Goal: Transaction & Acquisition: Purchase product/service

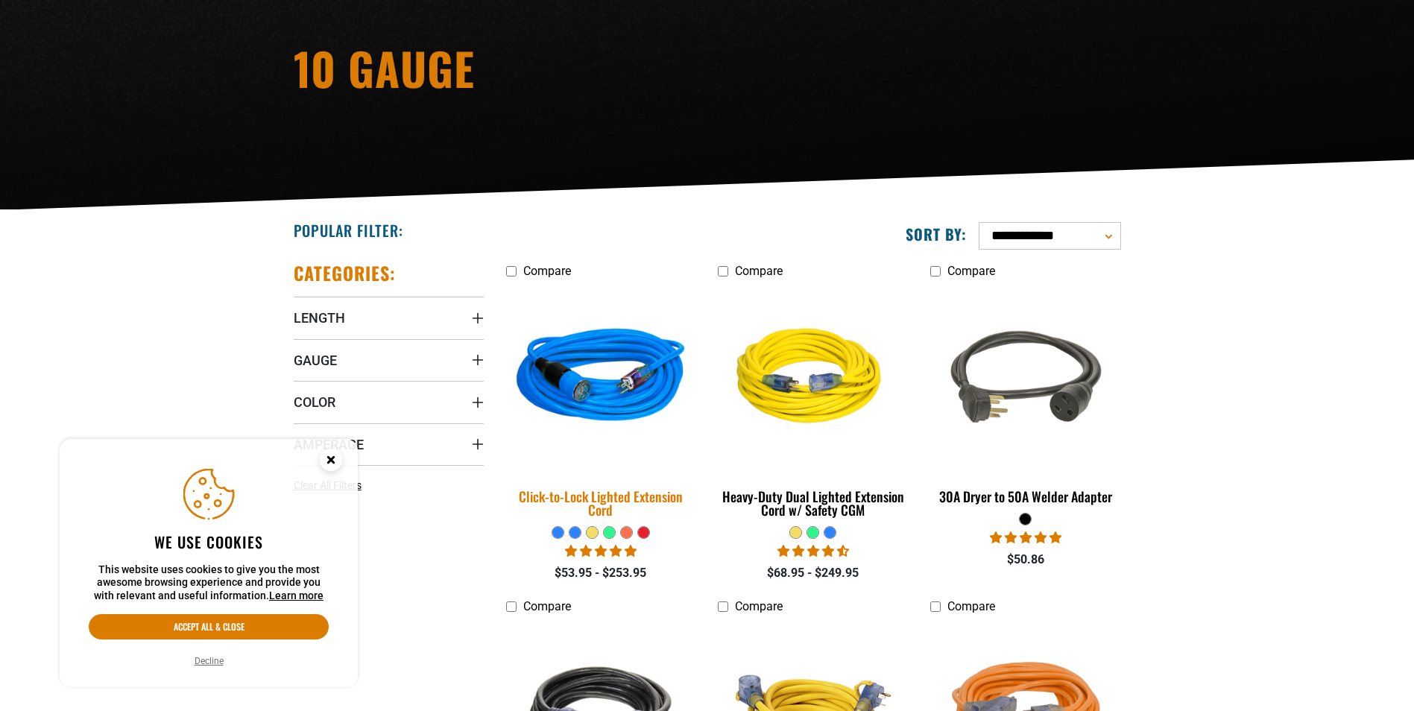
scroll to position [224, 0]
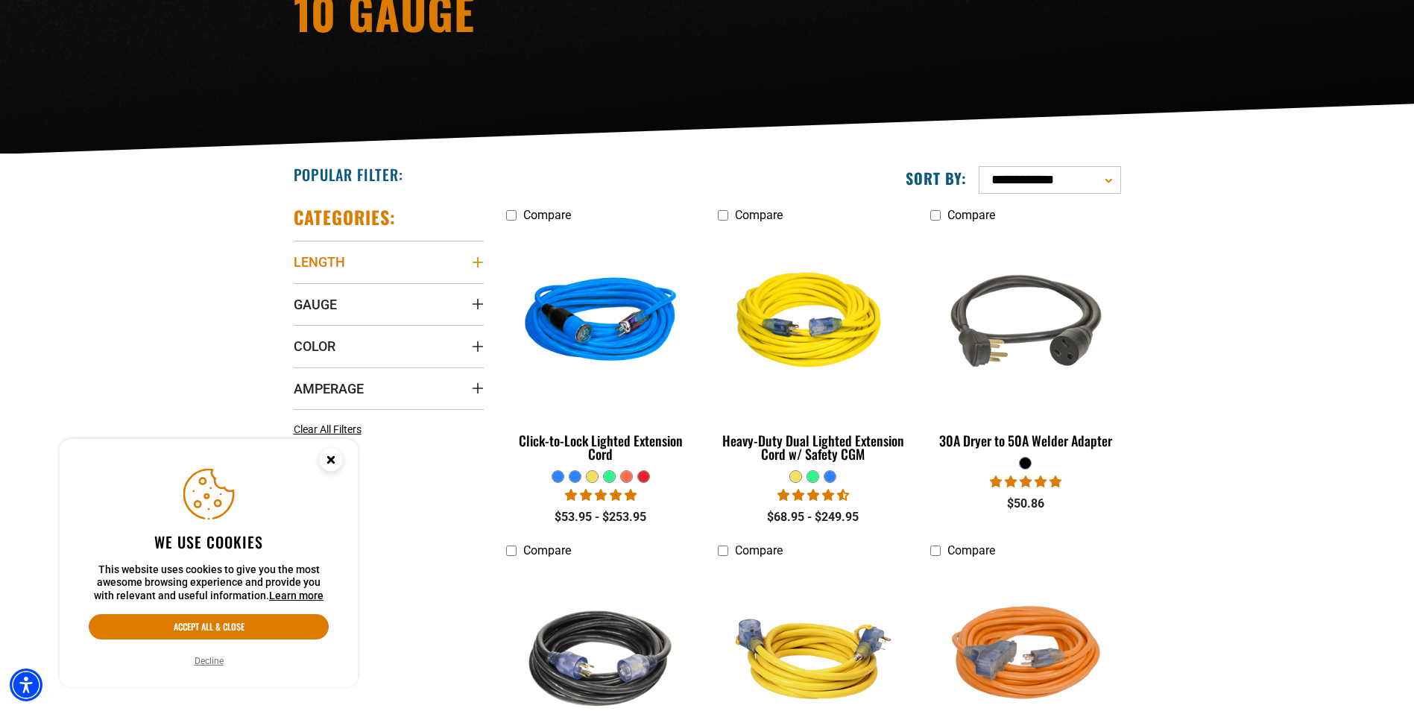
click at [476, 260] on icon "Length" at bounding box center [478, 262] width 12 height 12
click at [300, 341] on icon at bounding box center [300, 342] width 12 height 19
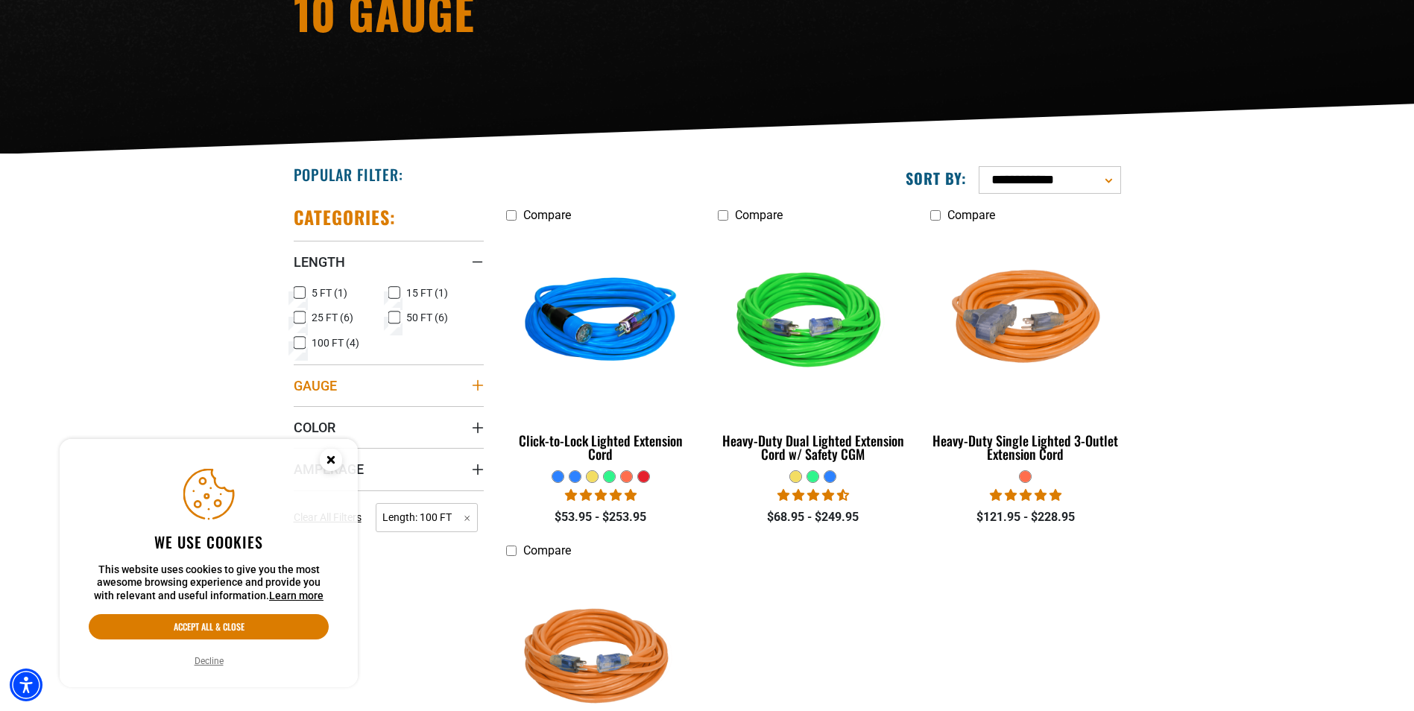
click at [475, 382] on icon "Gauge" at bounding box center [478, 385] width 12 height 12
click at [300, 414] on icon at bounding box center [300, 415] width 12 height 19
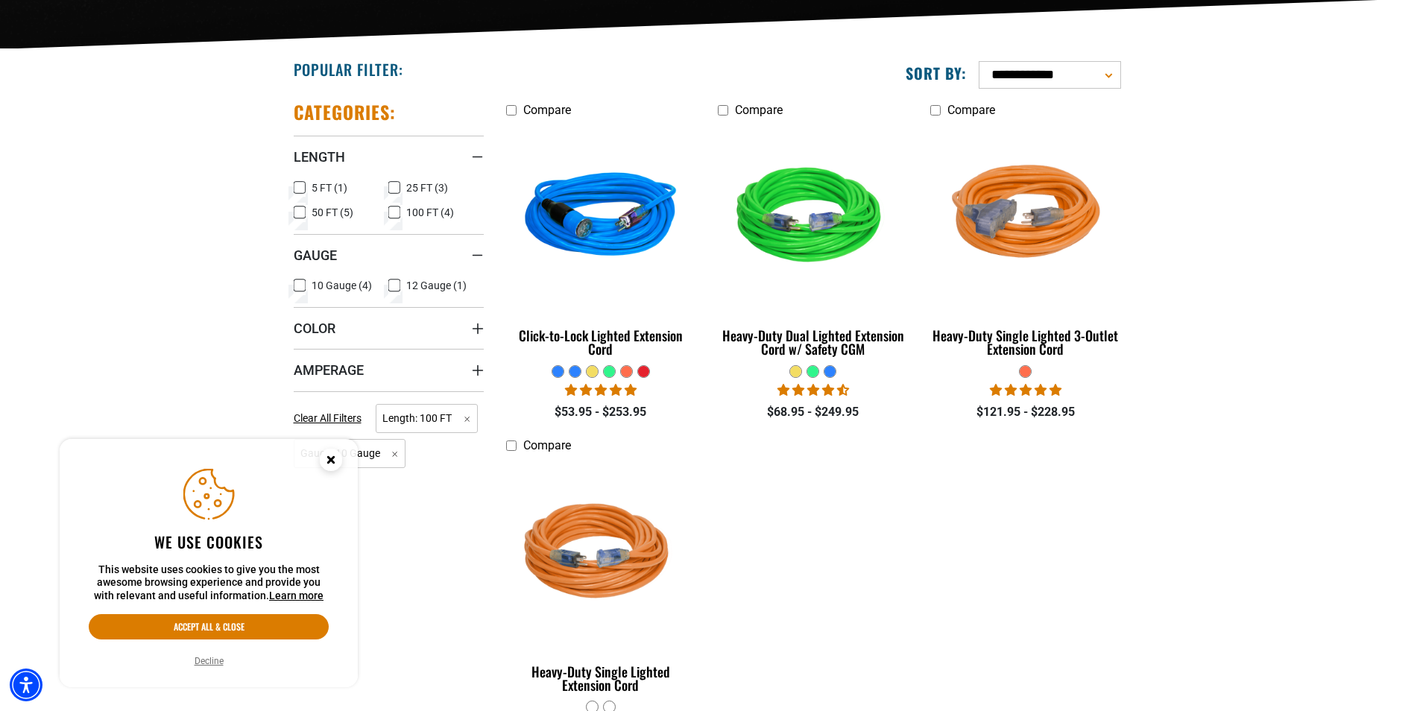
scroll to position [373, 0]
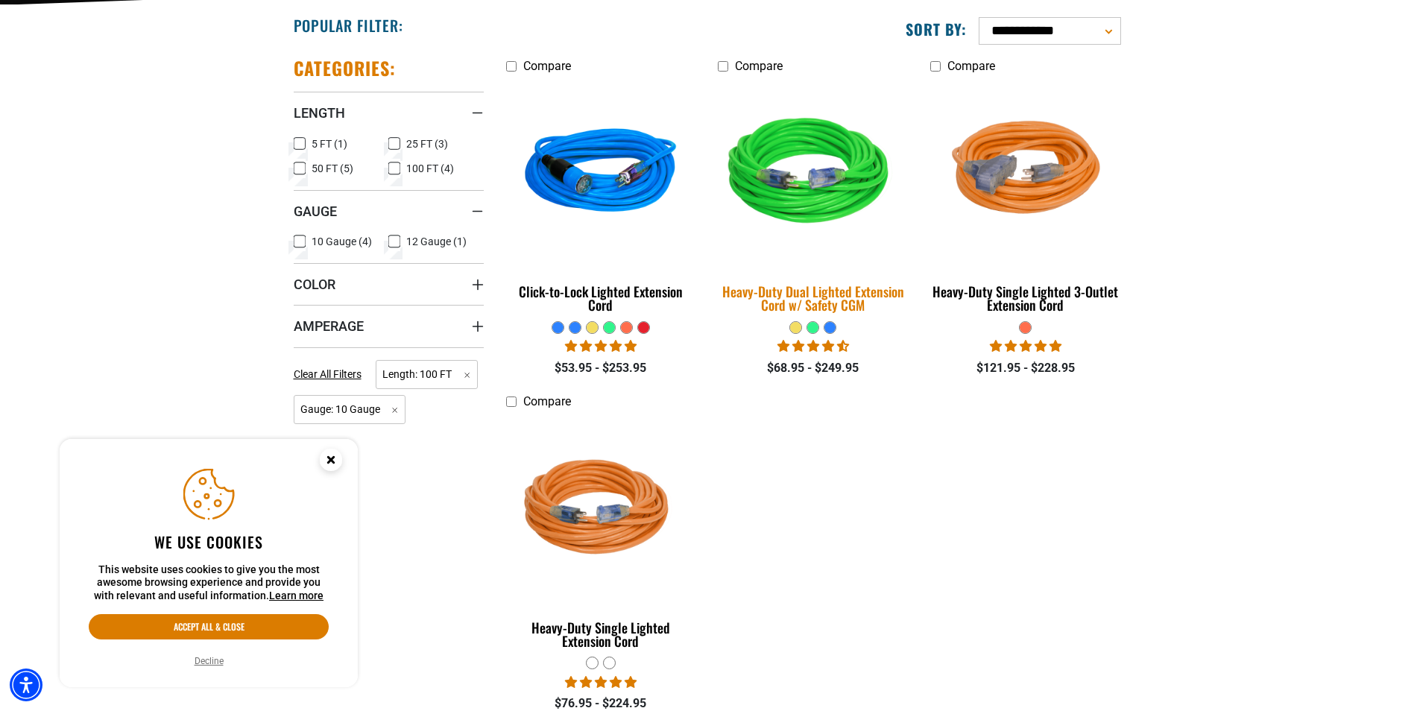
click at [789, 300] on div "Heavy-Duty Dual Lighted Extension Cord w/ Safety CGM" at bounding box center [813, 298] width 190 height 27
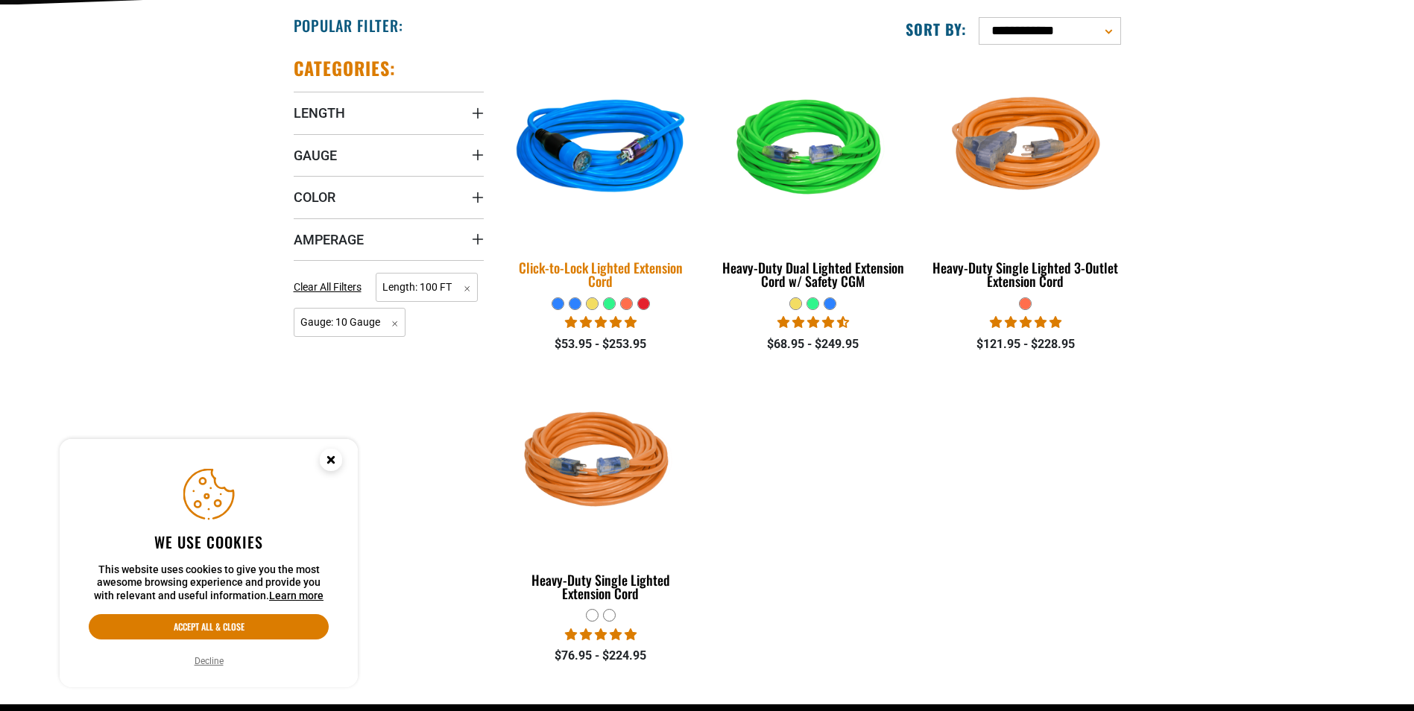
click at [581, 264] on div "Click-to-Lock Lighted Extension Cord" at bounding box center [601, 274] width 190 height 27
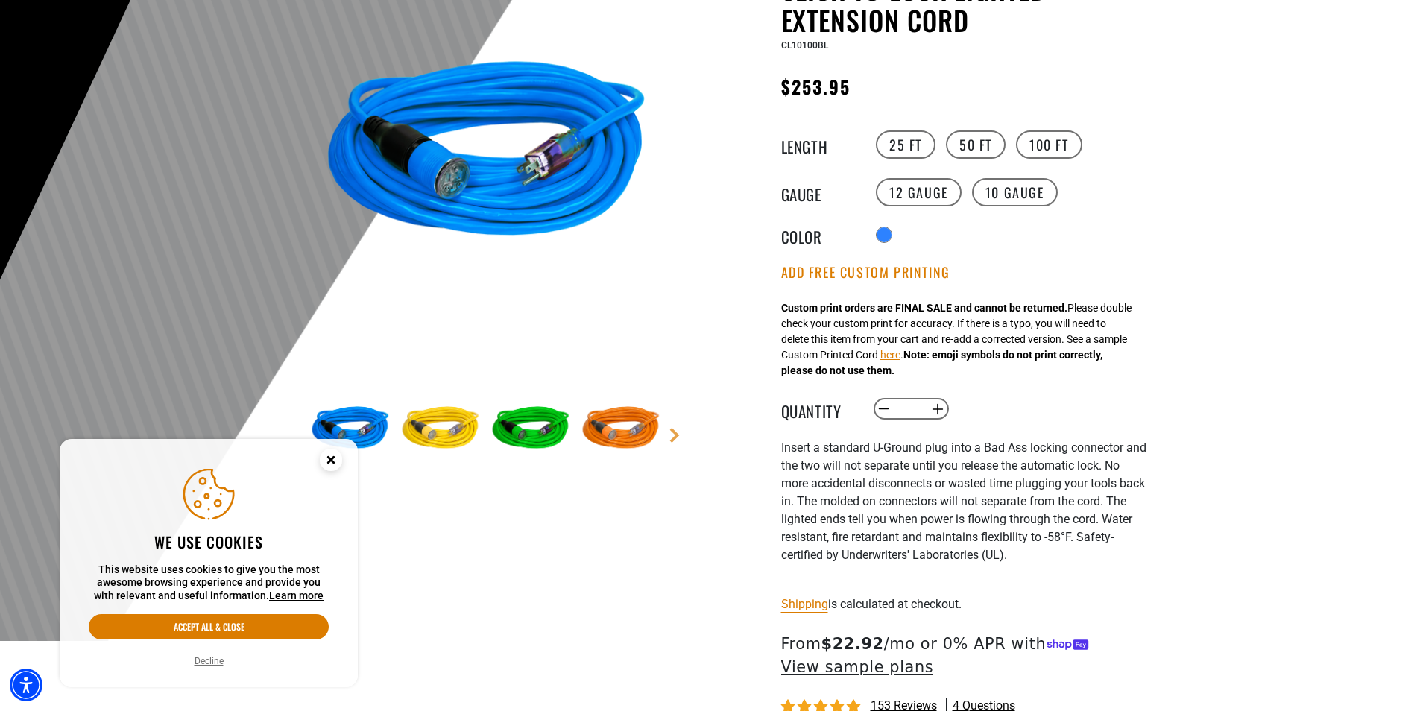
scroll to position [224, 0]
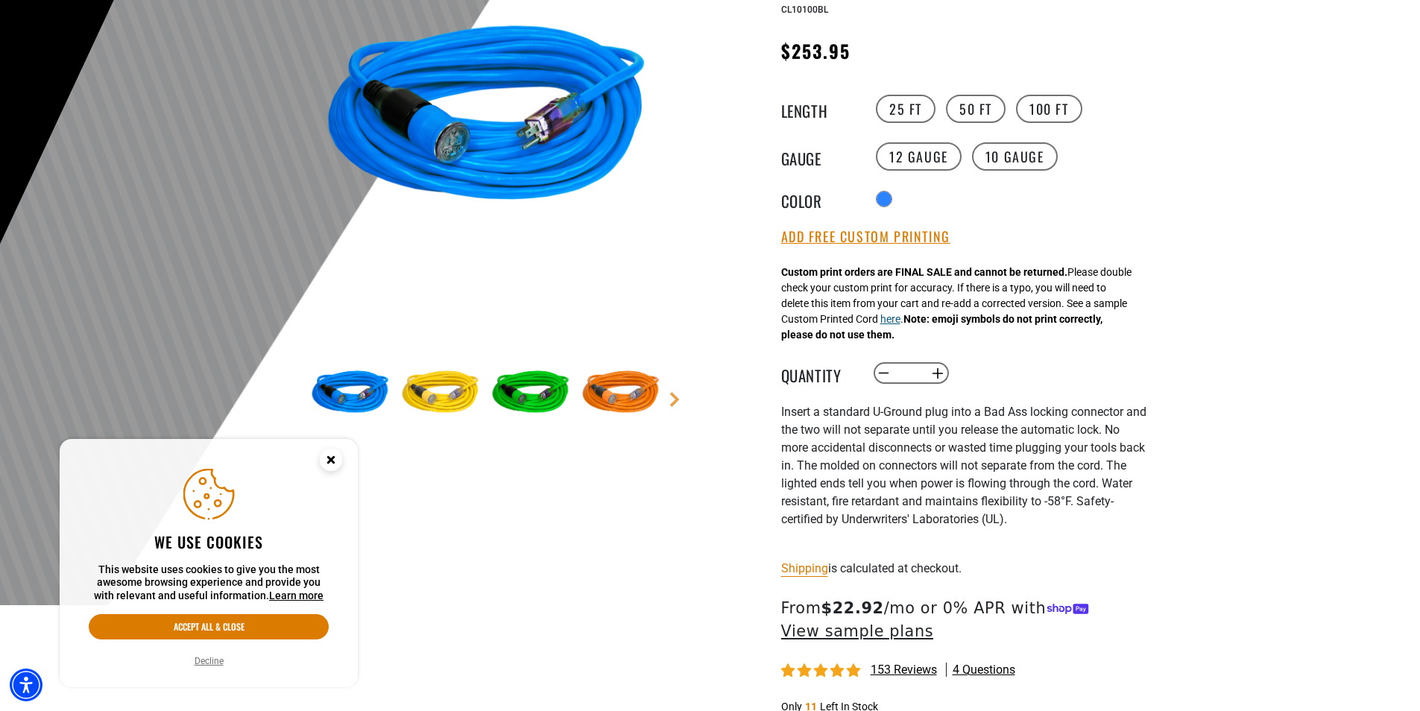
click at [900, 323] on button "here" at bounding box center [890, 320] width 20 height 16
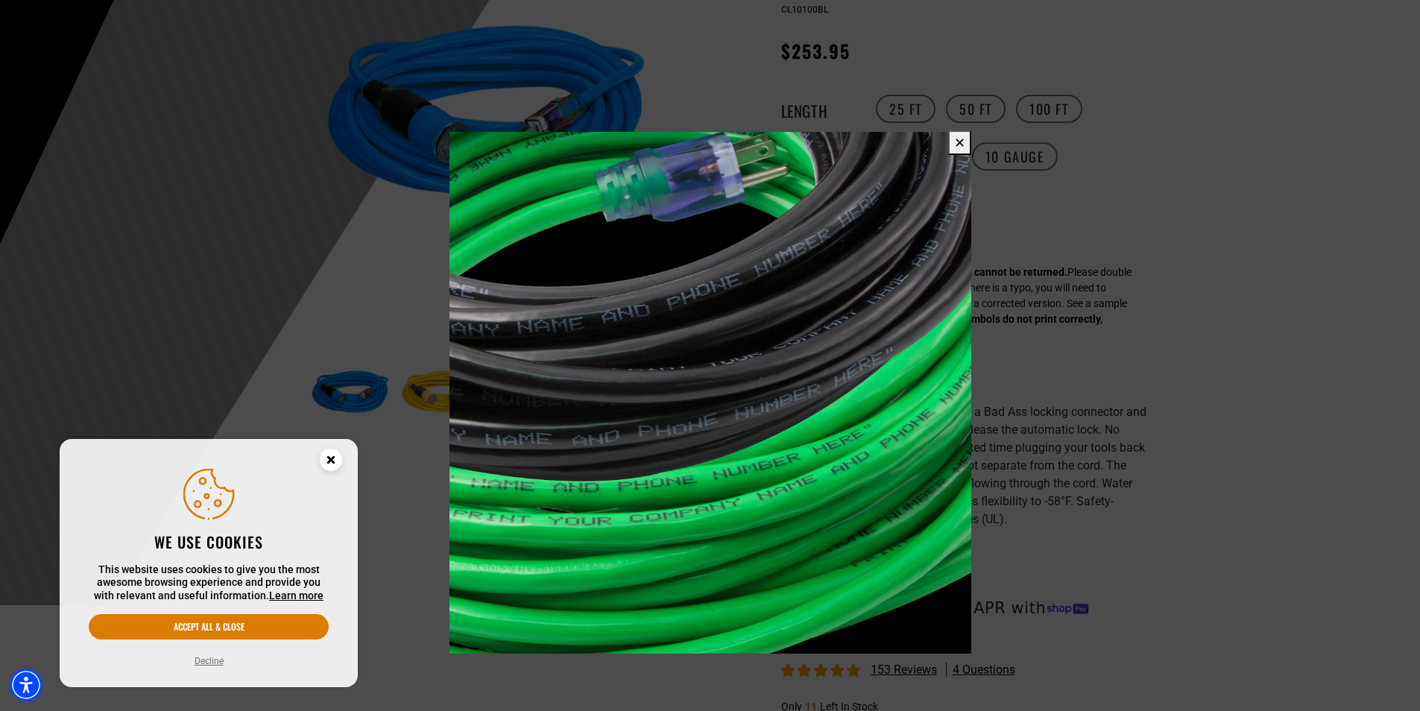
click at [958, 145] on button "✕" at bounding box center [959, 142] width 23 height 25
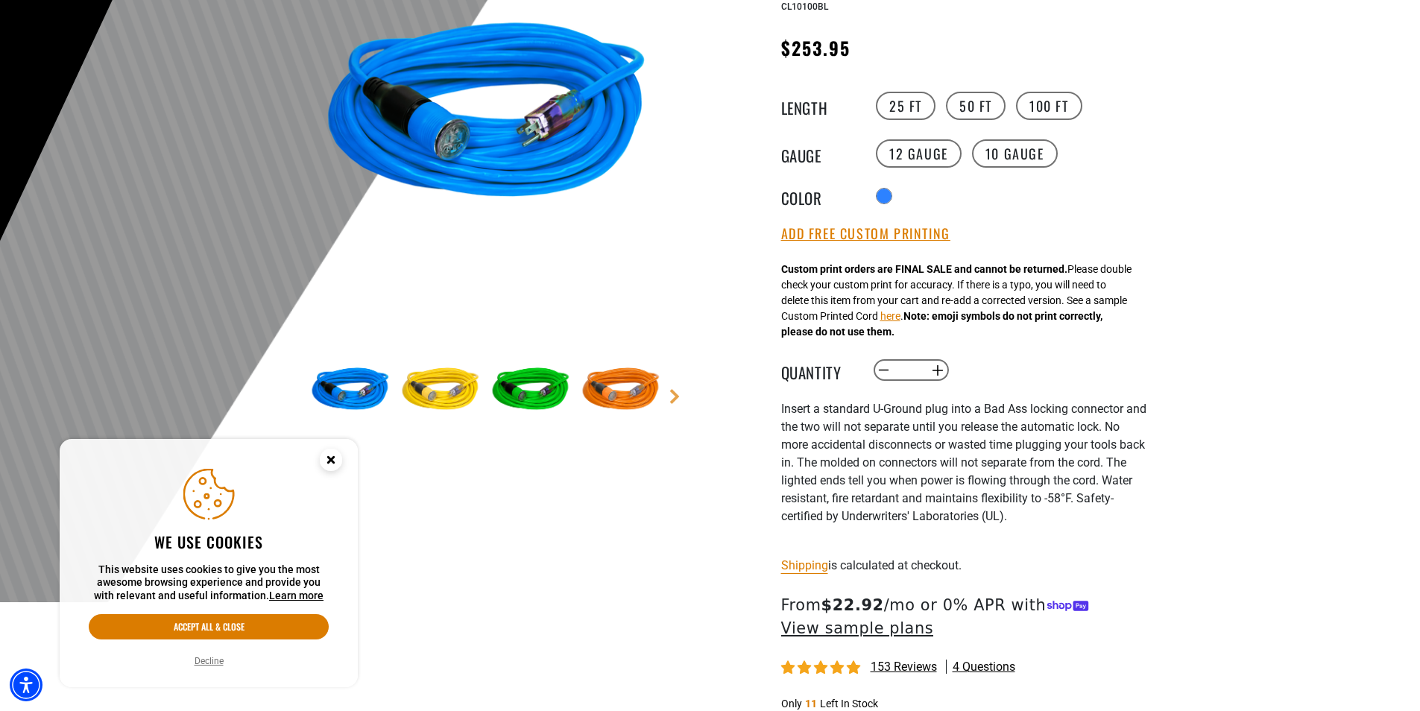
scroll to position [298, 0]
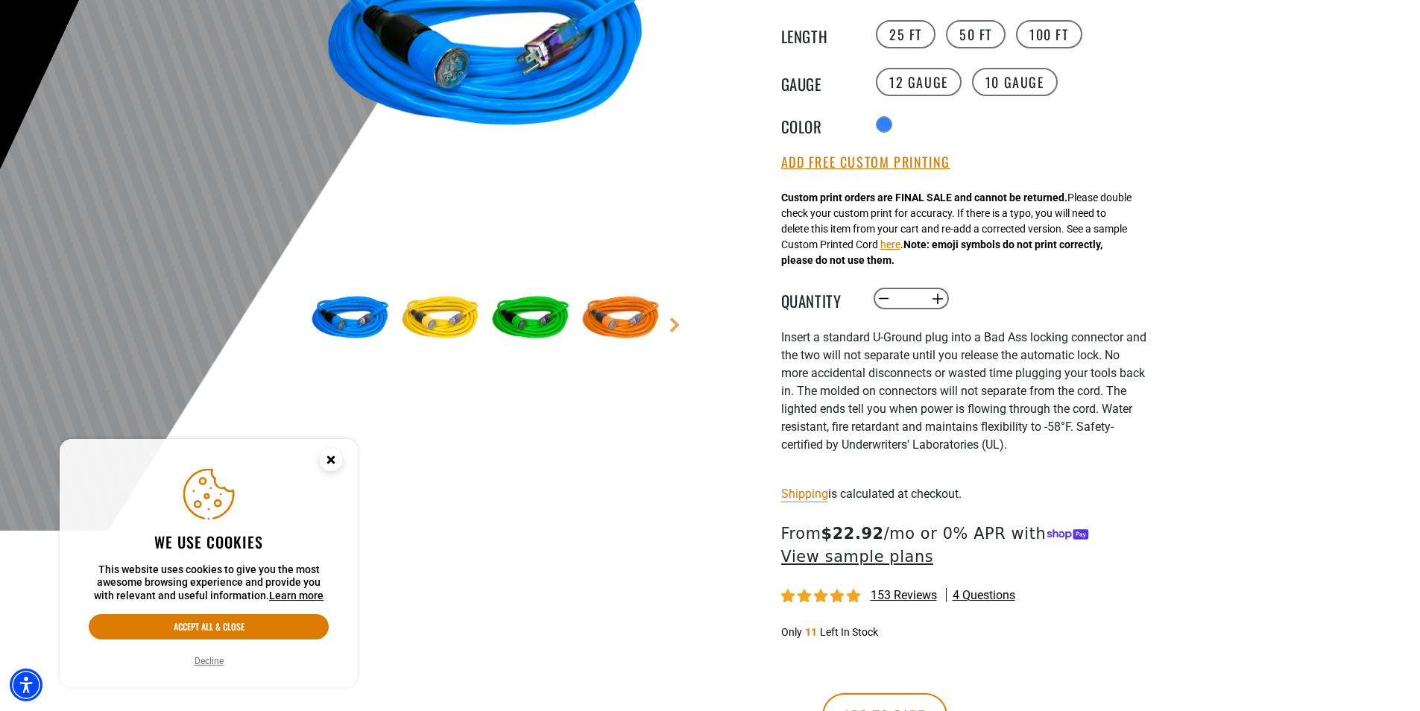
click at [329, 463] on circle "Close this option" at bounding box center [331, 460] width 22 height 22
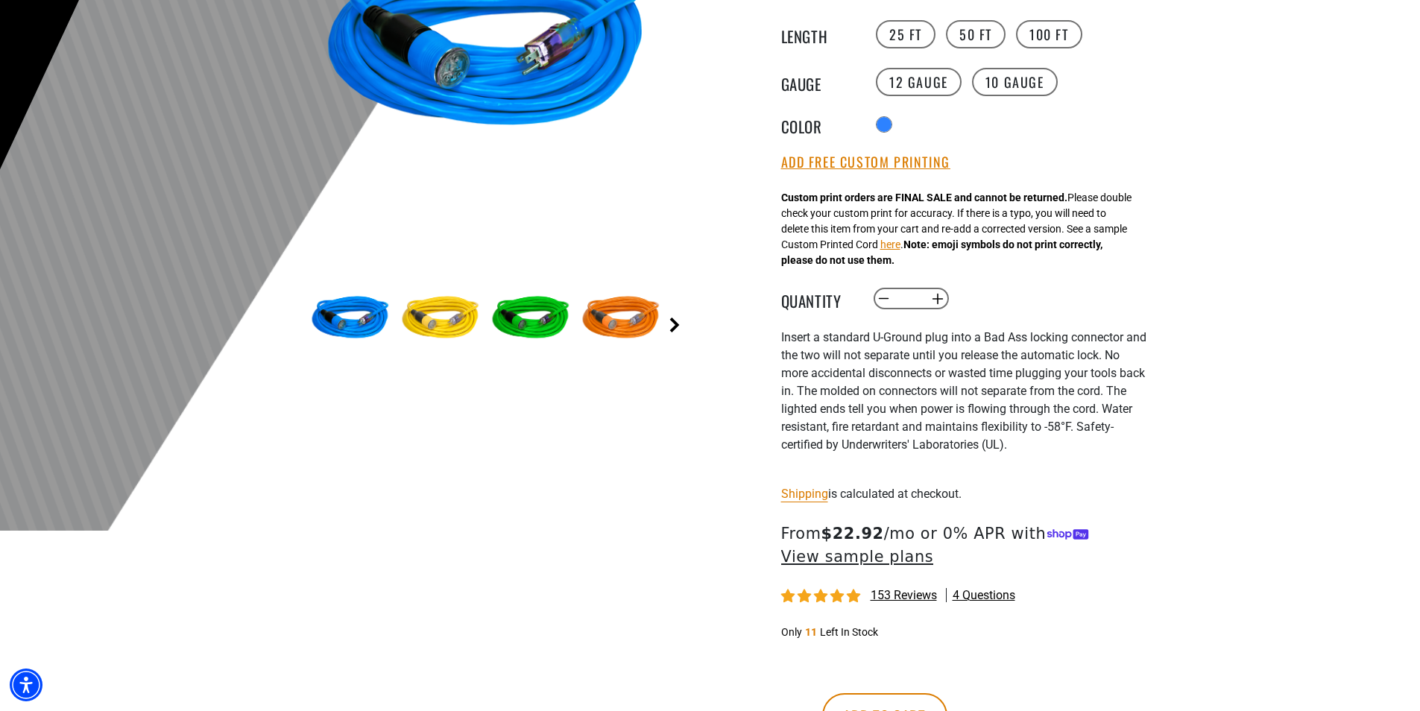
click at [672, 329] on link "Next" at bounding box center [674, 324] width 15 height 15
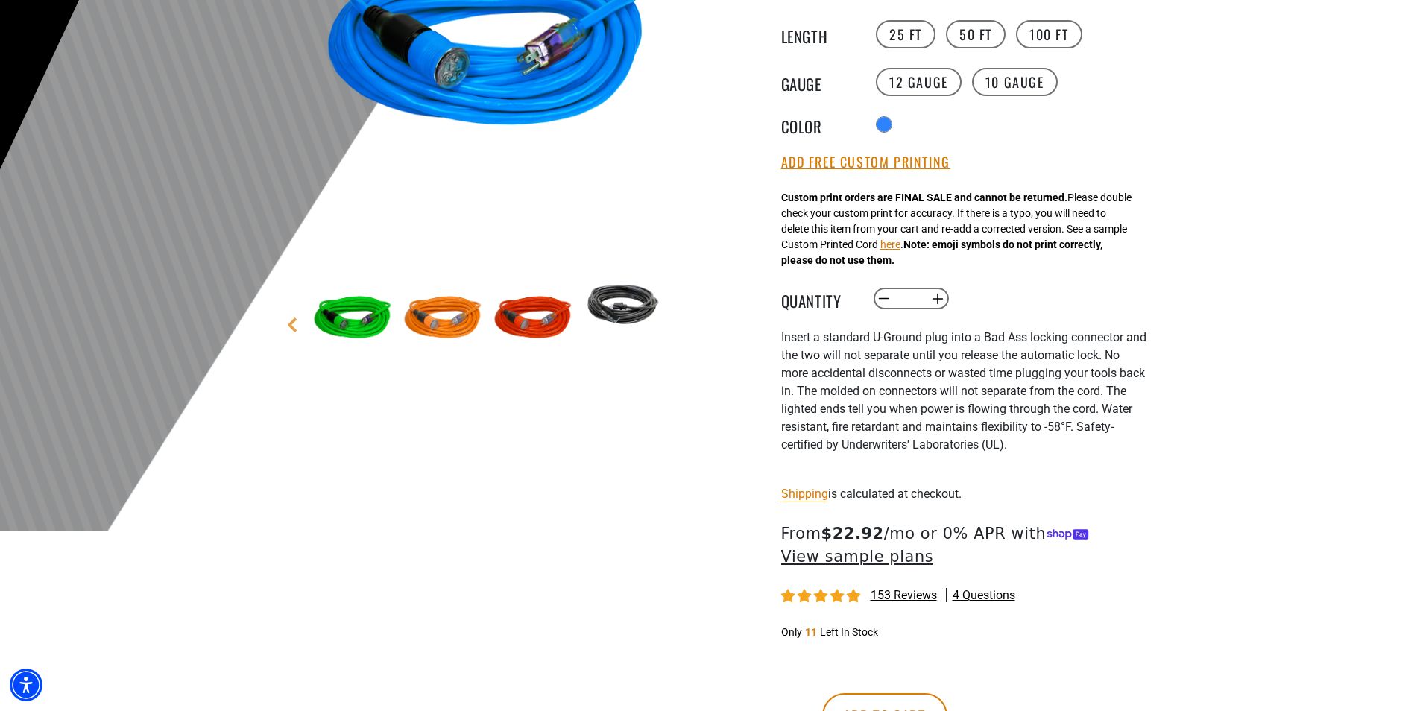
click at [672, 329] on main-product-gallery "1 of 6 Previous Next" at bounding box center [486, 151] width 425 height 577
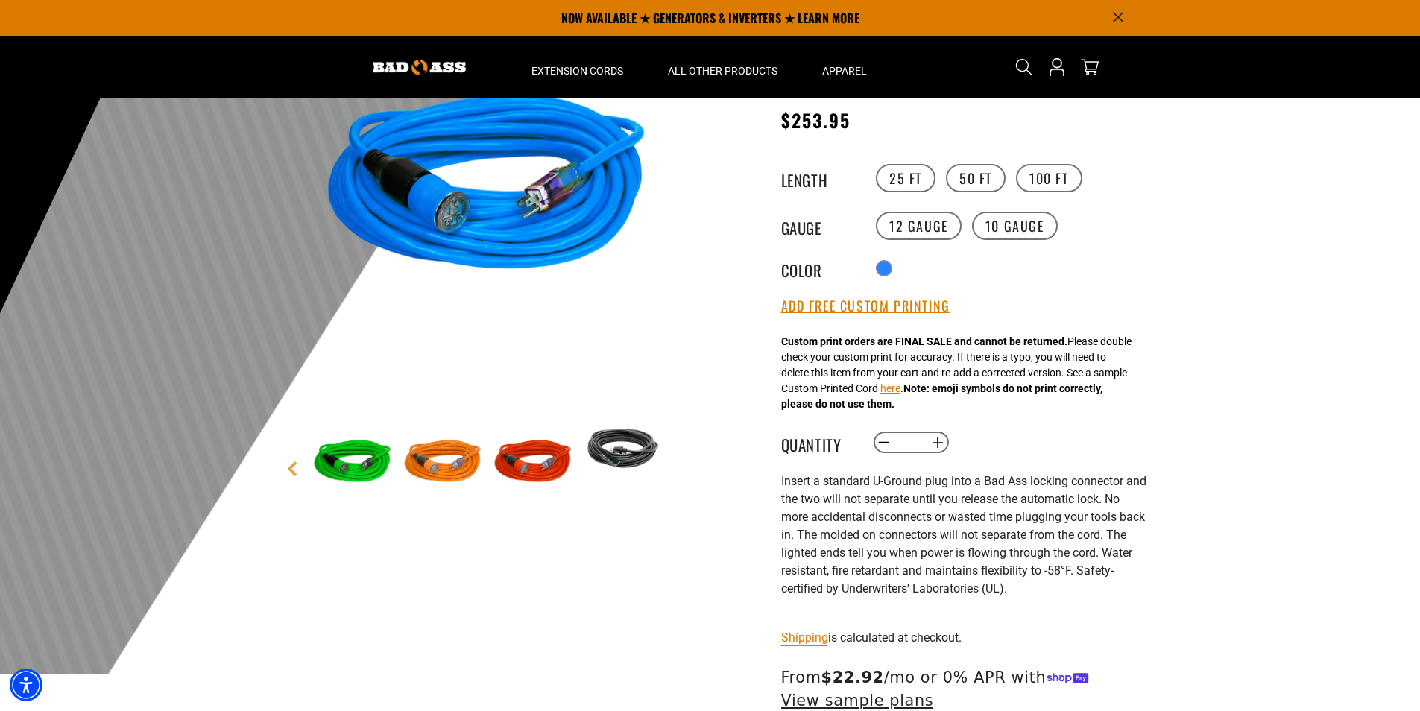
scroll to position [75, 0]
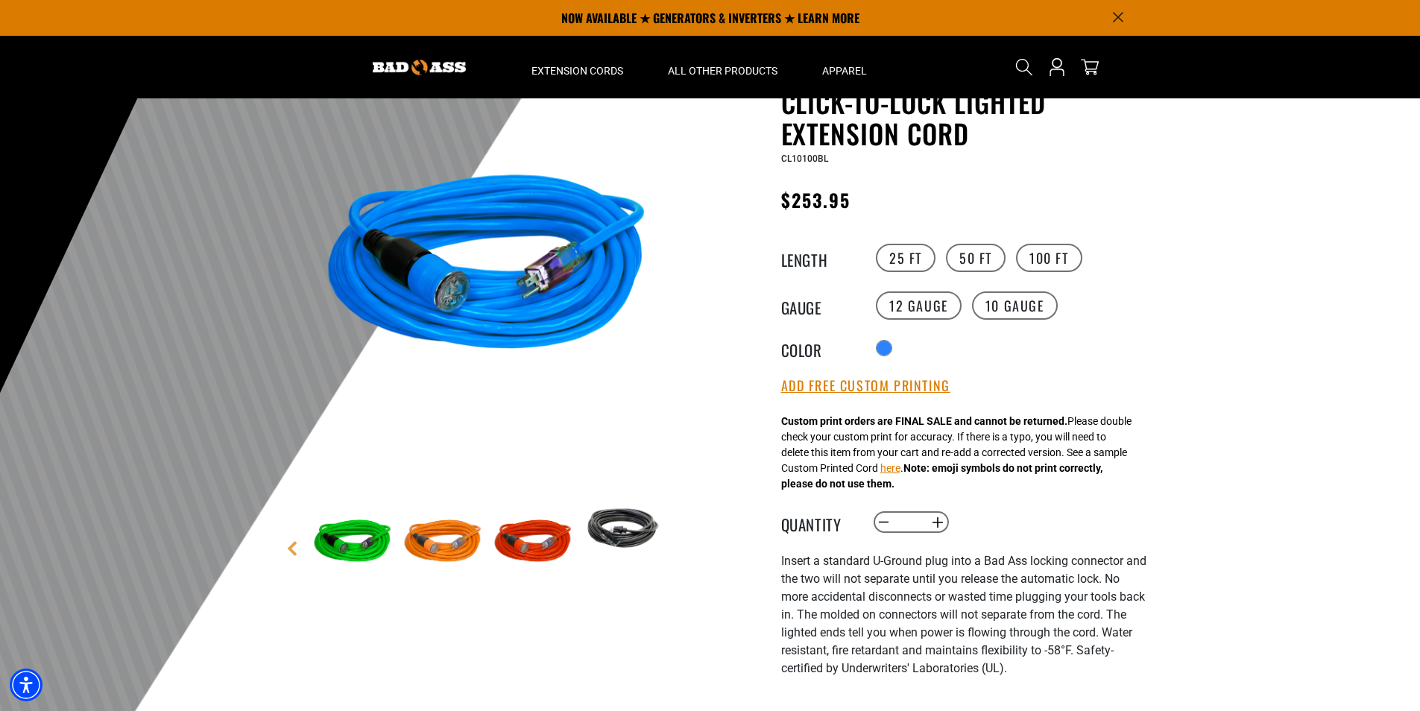
click at [441, 551] on img at bounding box center [442, 542] width 86 height 86
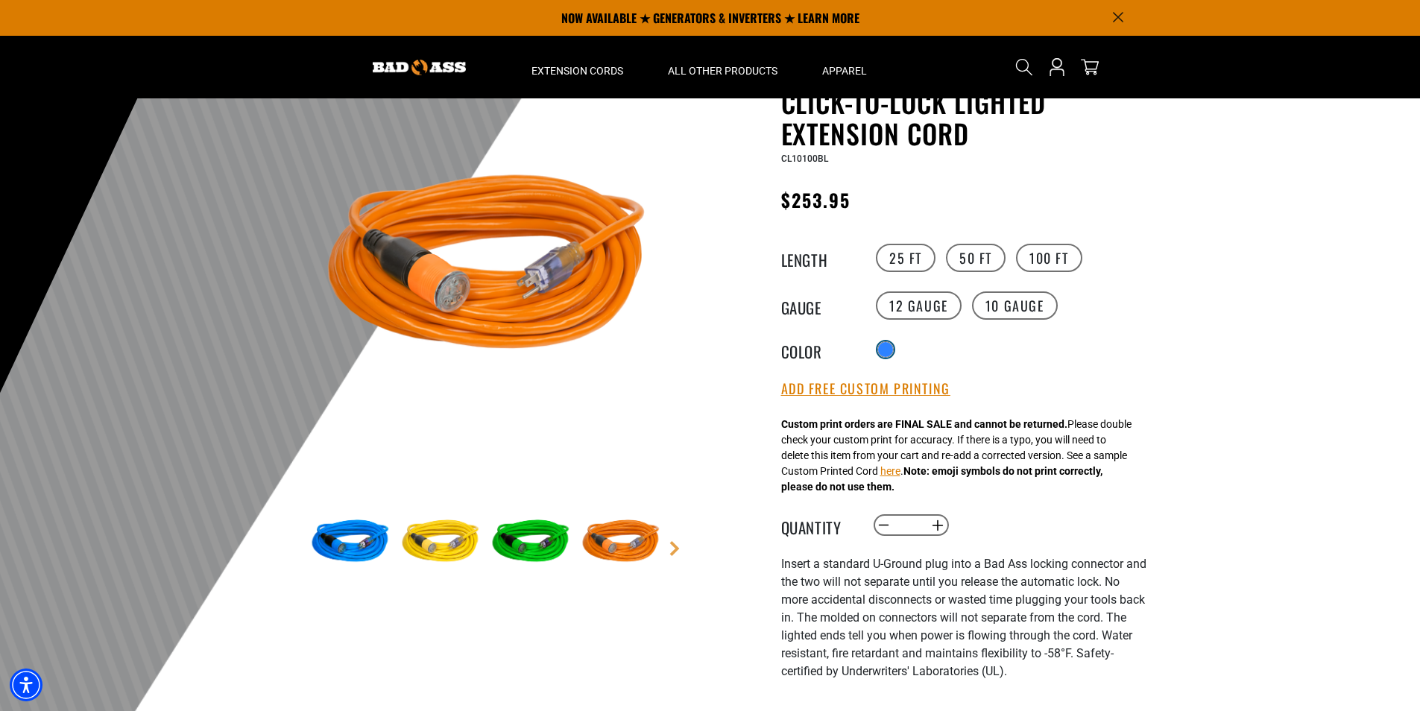
click at [885, 352] on div at bounding box center [885, 349] width 15 height 15
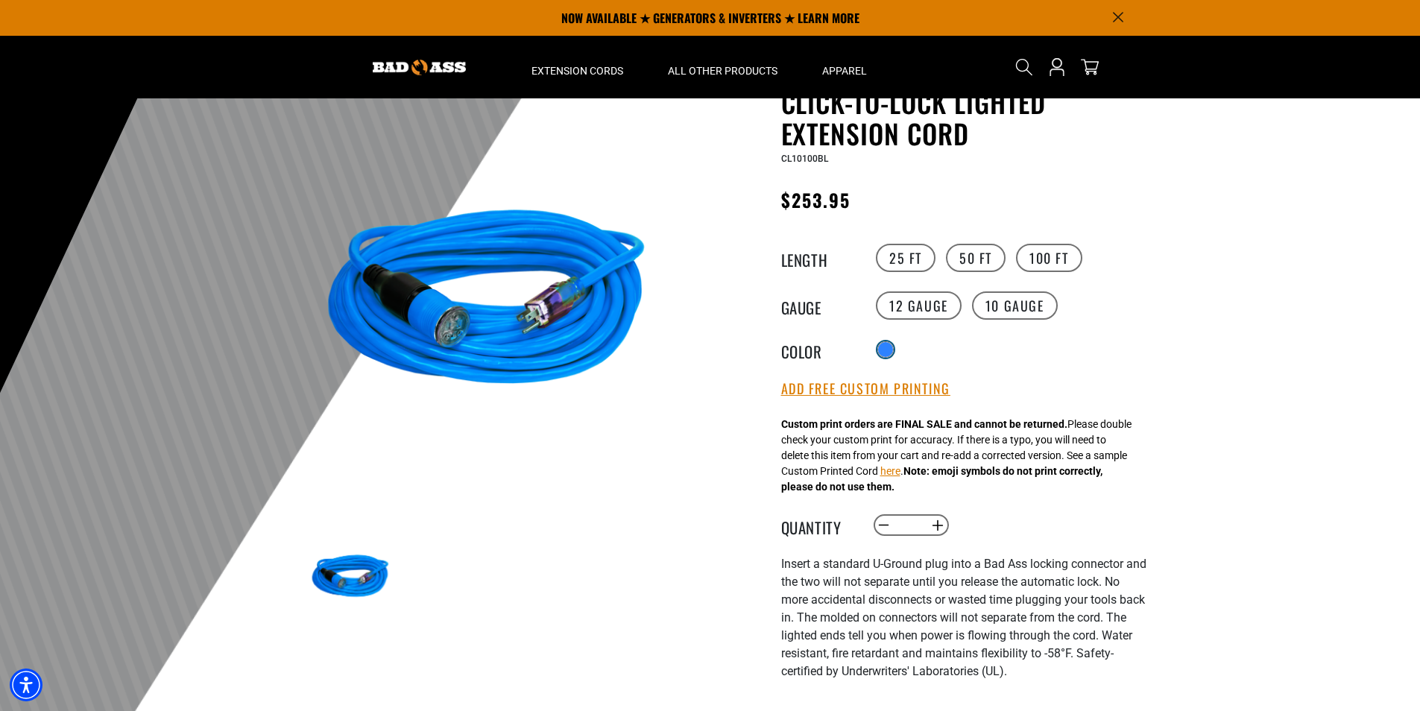
click at [885, 352] on div at bounding box center [885, 349] width 15 height 15
click at [348, 570] on img at bounding box center [350, 577] width 86 height 86
drag, startPoint x: 370, startPoint y: 565, endPoint x: 551, endPoint y: 542, distance: 182.6
click at [549, 546] on ul at bounding box center [666, 577] width 718 height 86
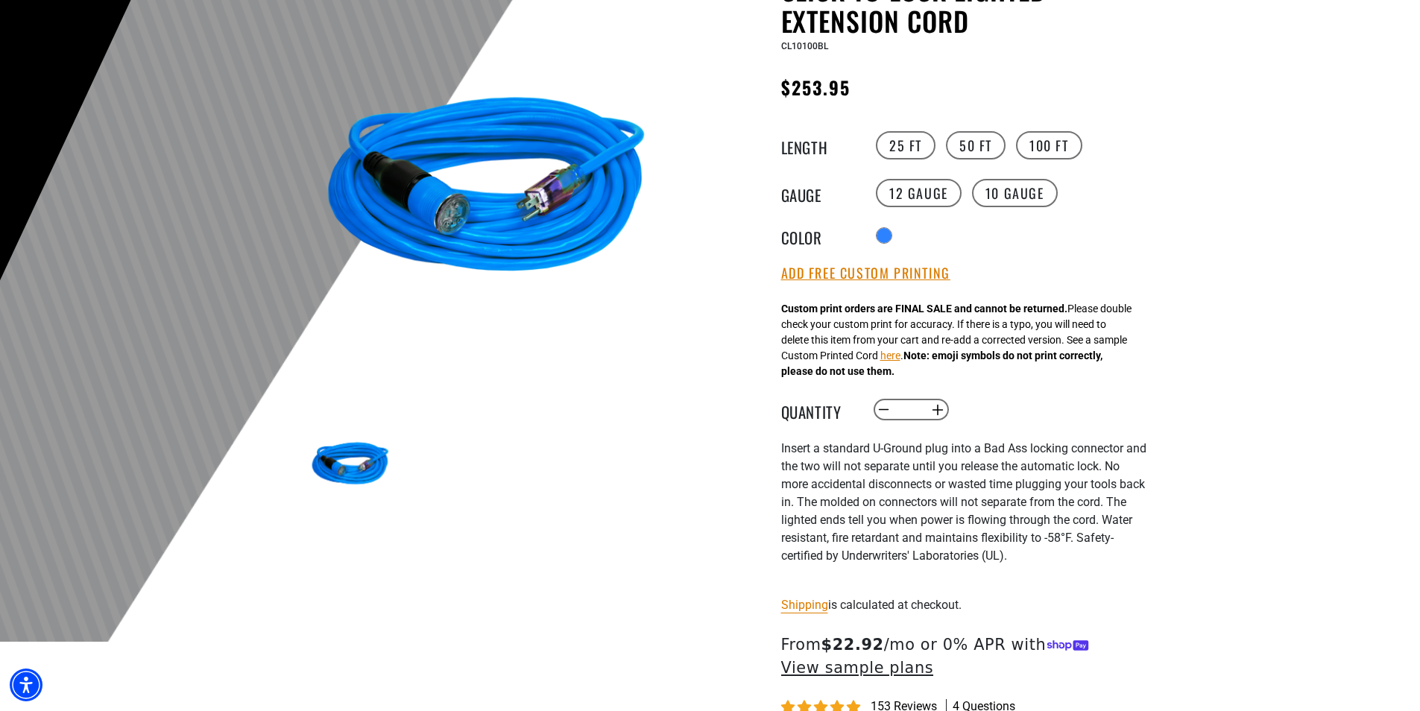
scroll to position [224, 0]
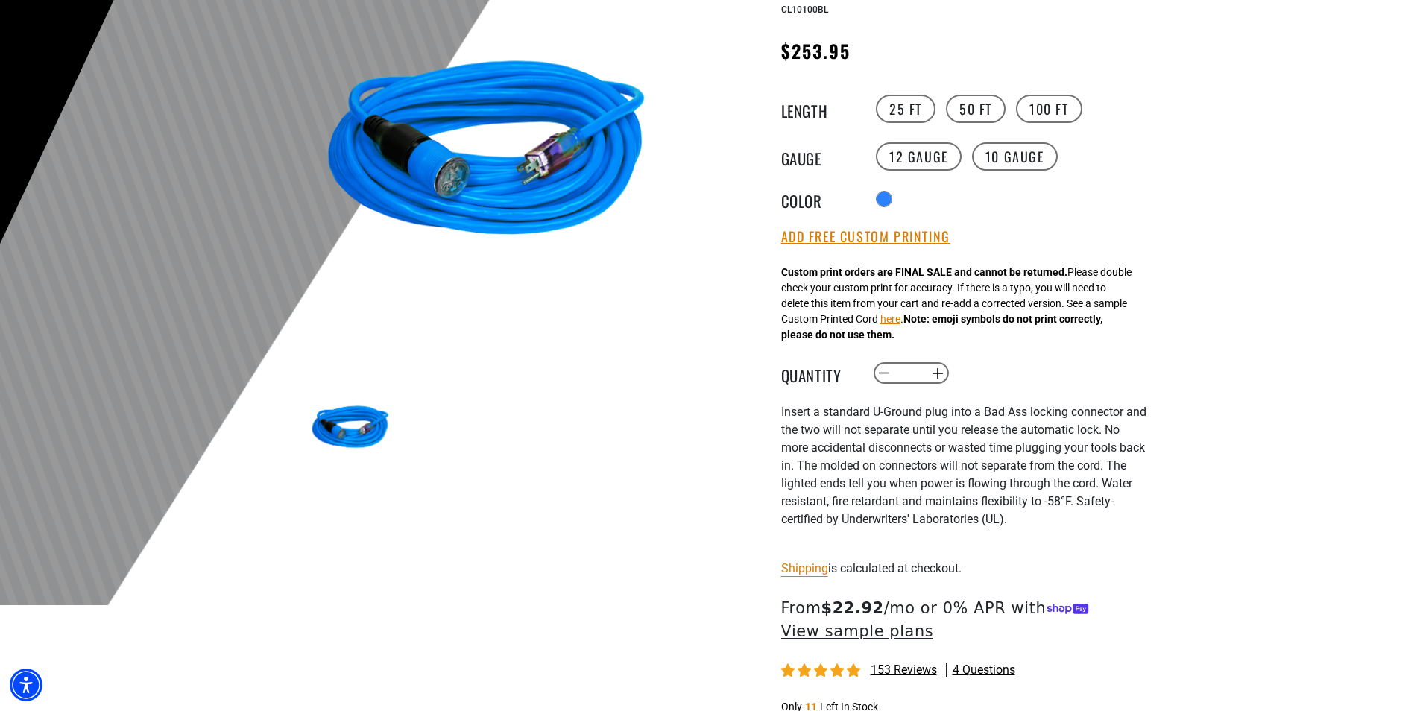
click at [815, 205] on legend "Color" at bounding box center [818, 198] width 75 height 19
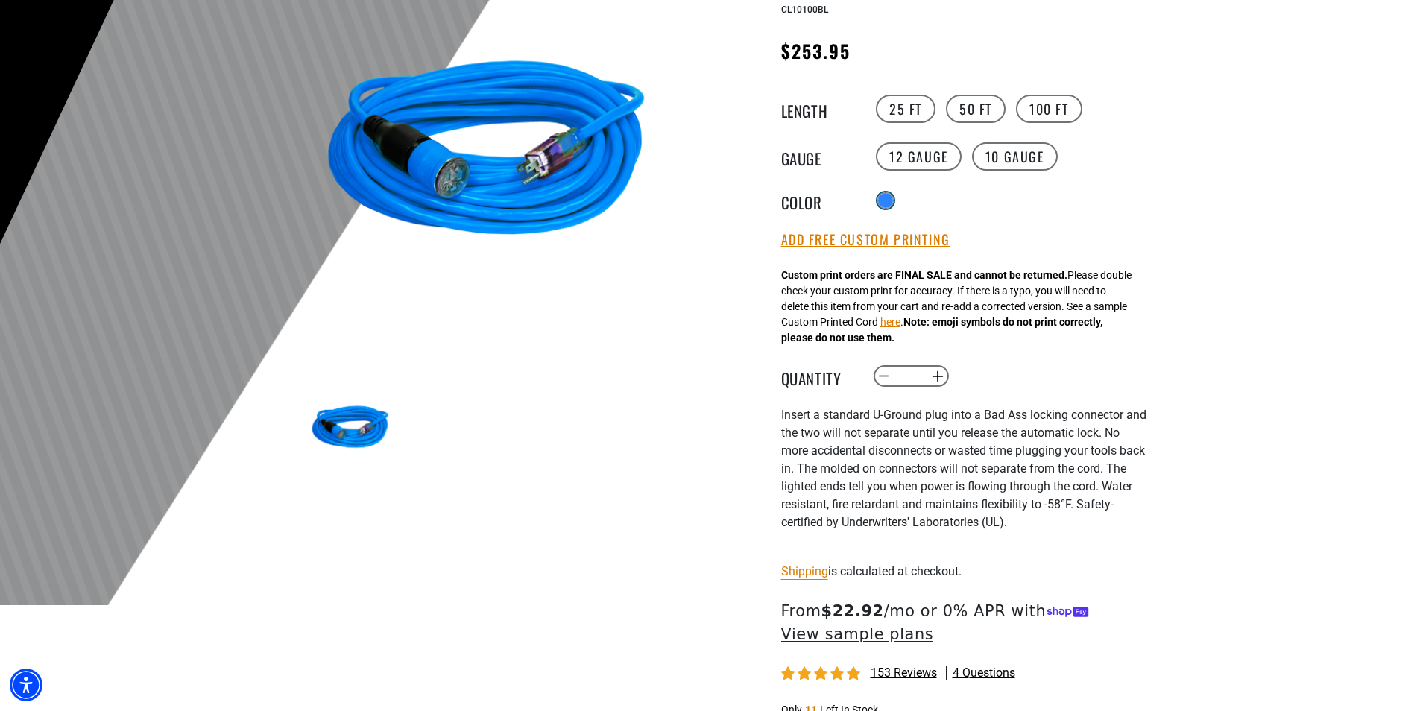
click at [889, 197] on div at bounding box center [885, 200] width 15 height 15
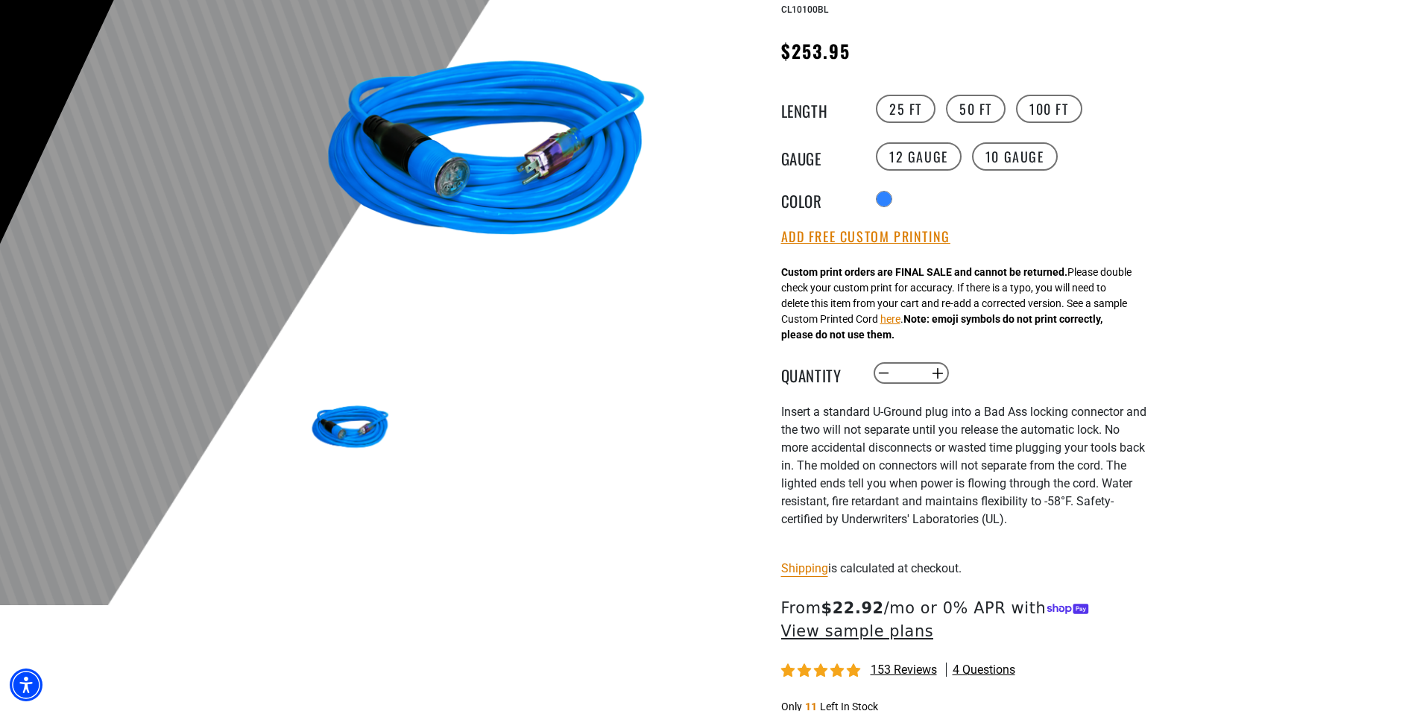
click at [344, 417] on img at bounding box center [350, 428] width 86 height 86
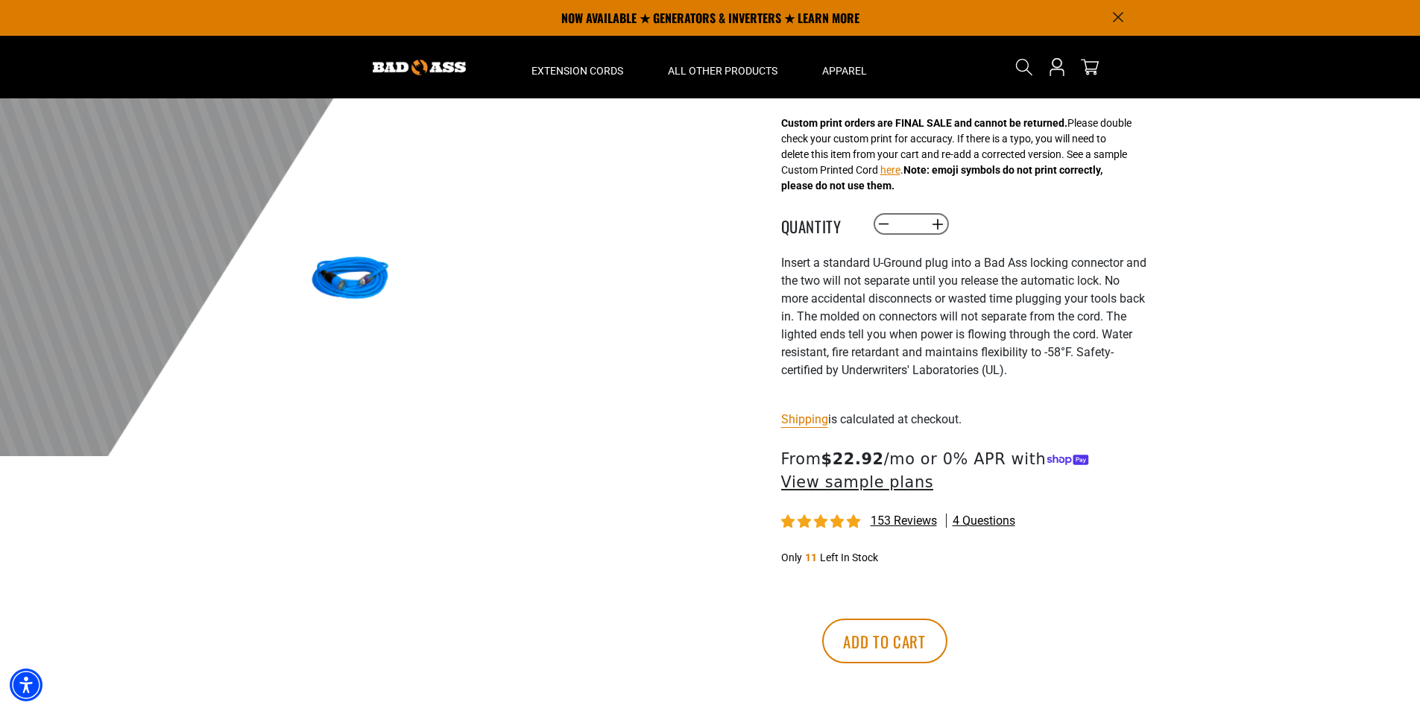
scroll to position [0, 0]
